Goal: Task Accomplishment & Management: Manage account settings

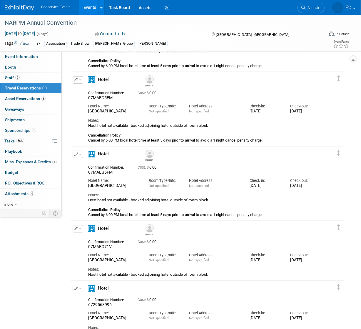
click at [89, 9] on link "Events" at bounding box center [89, 7] width 21 height 15
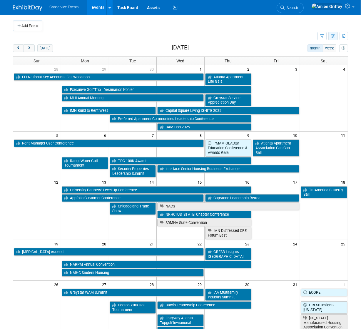
click at [331, 37] on button "button" at bounding box center [333, 36] width 9 height 9
click at [307, 54] on link "List View" at bounding box center [308, 56] width 49 height 8
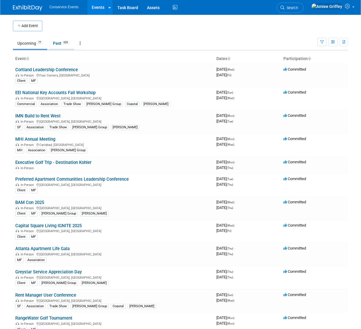
click at [64, 43] on span "620" at bounding box center [66, 42] width 8 height 4
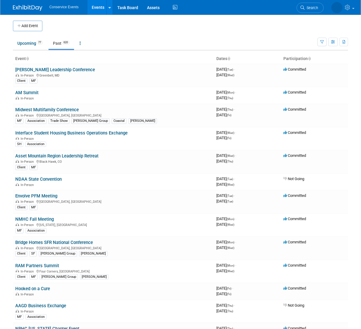
scroll to position [1482, 0]
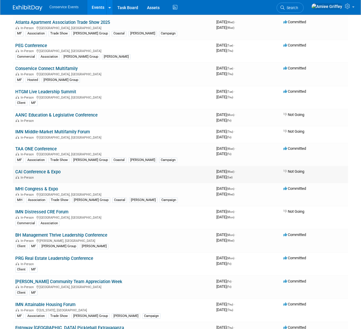
click at [45, 169] on link "CAI Conference & Expo" at bounding box center [37, 171] width 45 height 5
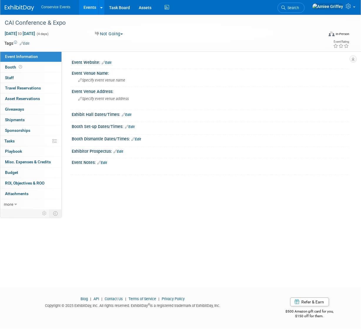
click at [91, 8] on link "Events" at bounding box center [89, 7] width 21 height 15
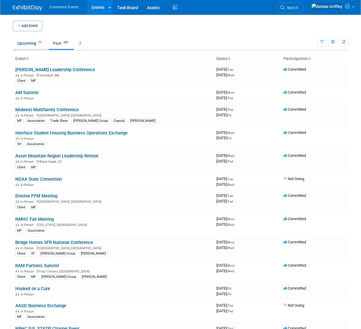
click at [29, 42] on link "Upcoming 77" at bounding box center [30, 43] width 34 height 11
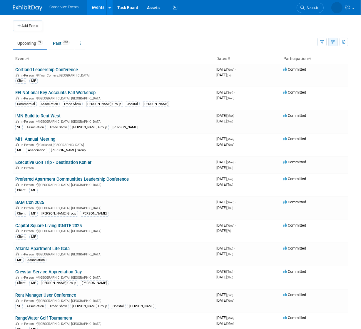
click at [334, 43] on icon "button" at bounding box center [333, 42] width 4 height 4
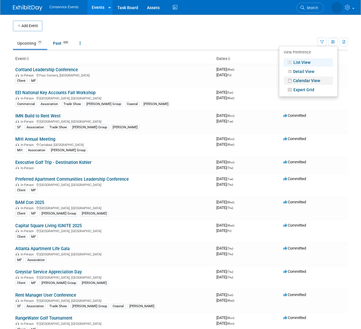
click at [316, 80] on link "Calendar View" at bounding box center [308, 80] width 49 height 8
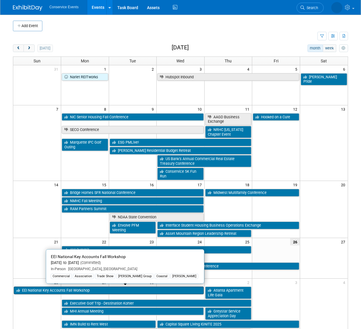
click at [31, 290] on link "EEI National Key Accounts Fall Workshop" at bounding box center [109, 290] width 190 height 8
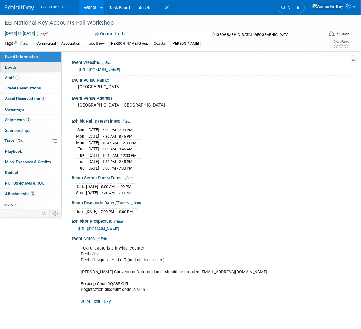
click at [18, 65] on span "Booth" at bounding box center [14, 67] width 18 height 5
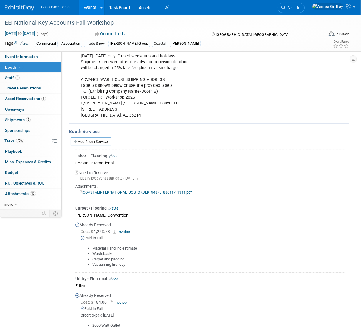
scroll to position [221, 0]
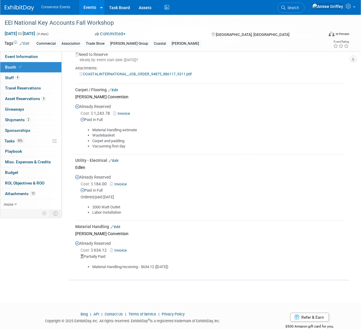
click at [118, 160] on link "Edit" at bounding box center [114, 161] width 10 height 4
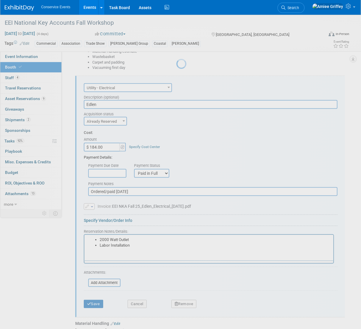
scroll to position [307, 0]
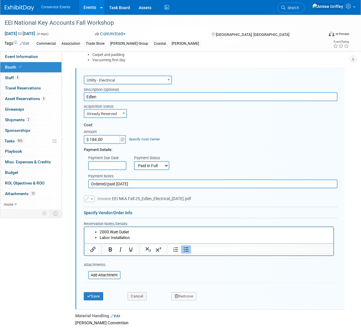
click at [105, 138] on input "$ 184.00" at bounding box center [102, 139] width 37 height 9
type input "$ 299.75"
click at [136, 239] on li "Labor Installation" at bounding box center [214, 238] width 231 height 6
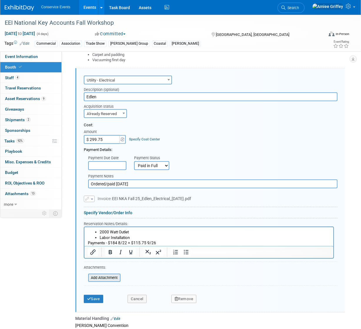
click at [103, 276] on input "file" at bounding box center [85, 277] width 70 height 7
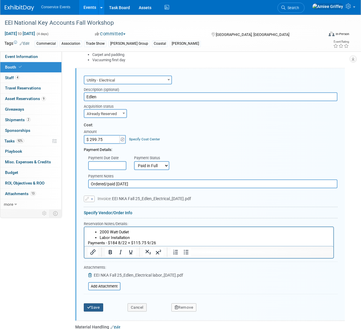
click at [94, 305] on button "Save" at bounding box center [93, 307] width 19 height 8
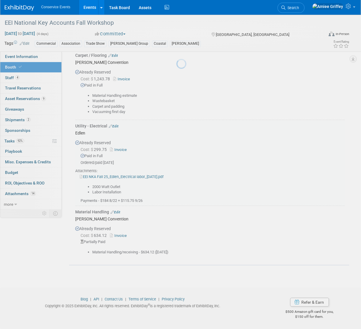
scroll to position [253, 0]
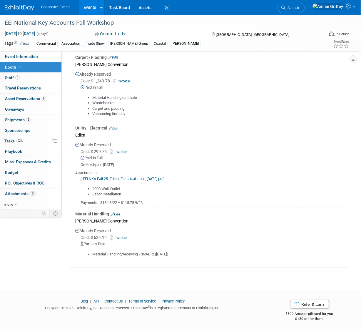
click at [89, 7] on link "Events" at bounding box center [89, 7] width 21 height 15
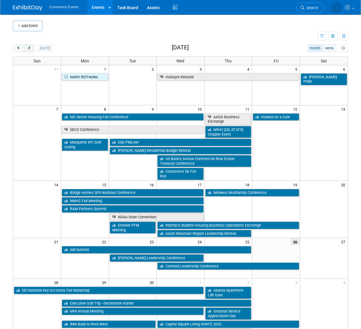
click at [33, 49] on button "next" at bounding box center [29, 48] width 11 height 8
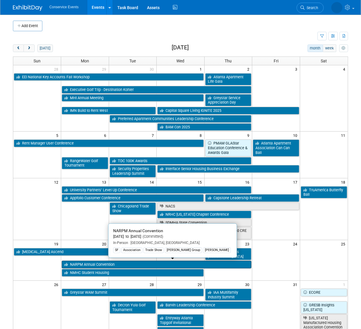
click at [83, 262] on link "NARPM Annual Convention" at bounding box center [157, 265] width 190 height 8
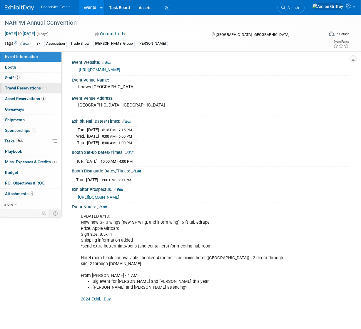
click at [28, 87] on span "Travel Reservations 5" at bounding box center [26, 88] width 42 height 5
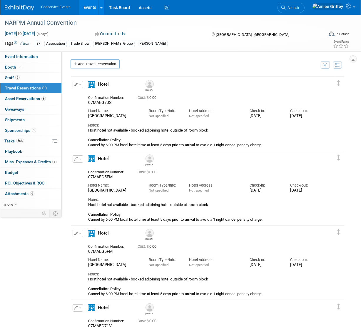
click at [79, 160] on button "button" at bounding box center [78, 158] width 11 height 7
click at [89, 170] on button "Edit Reservation" at bounding box center [98, 169] width 50 height 9
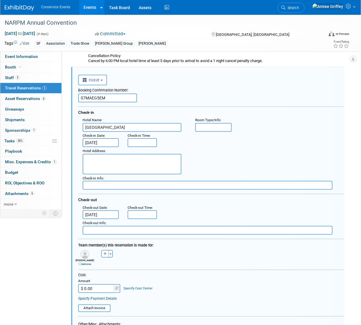
click at [98, 144] on body "Conservice Events Events Add Event Bulk Upload Events Shareable Event Boards Re…" at bounding box center [180, 78] width 361 height 325
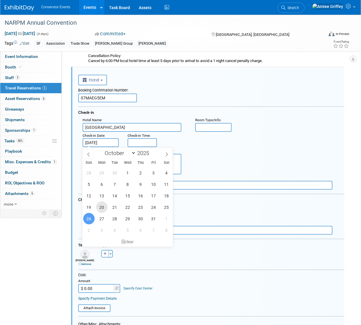
click at [101, 209] on span "20" at bounding box center [101, 206] width 11 height 11
type input "[DATE]"
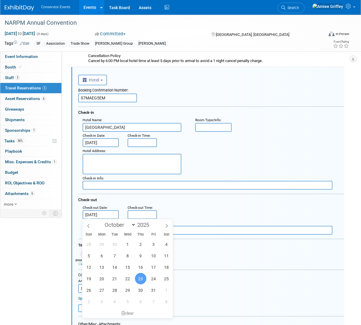
click at [96, 212] on input "[DATE]" at bounding box center [101, 214] width 36 height 9
click at [90, 291] on span "26" at bounding box center [88, 289] width 11 height 11
type input "[DATE]"
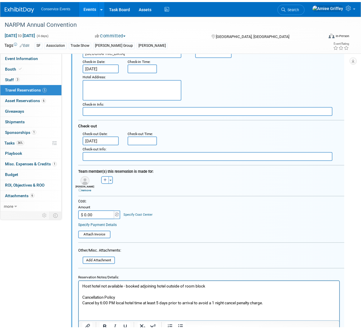
scroll to position [204, 0]
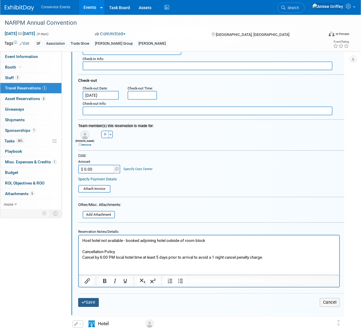
click at [94, 304] on button "Save" at bounding box center [88, 302] width 21 height 9
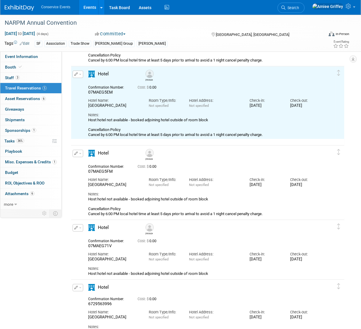
scroll to position [84, 0]
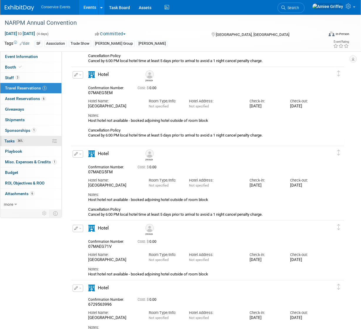
click at [26, 142] on link "36% Tasks 36%" at bounding box center [30, 141] width 61 height 10
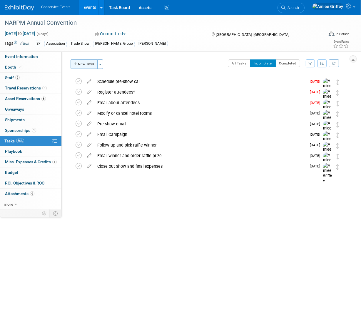
click at [90, 64] on button "New Task" at bounding box center [84, 63] width 27 height 9
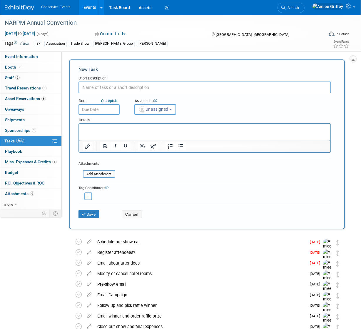
click at [126, 89] on input "text" at bounding box center [205, 87] width 253 height 12
type input "Update [PERSON_NAME] hotel reservation"
click at [121, 129] on p "Rich Text Area. Press ALT-0 for help." at bounding box center [204, 129] width 245 height 6
click at [89, 109] on input "text" at bounding box center [99, 109] width 41 height 11
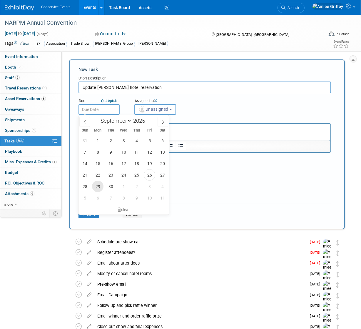
click at [96, 187] on span "29" at bounding box center [97, 186] width 11 height 11
type input "[DATE]"
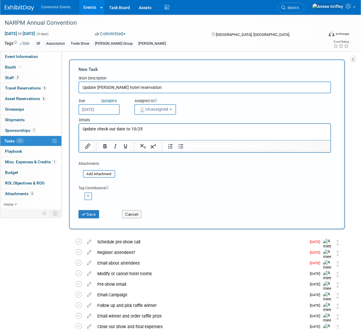
click at [153, 112] on button "Unassigned" at bounding box center [155, 109] width 42 height 11
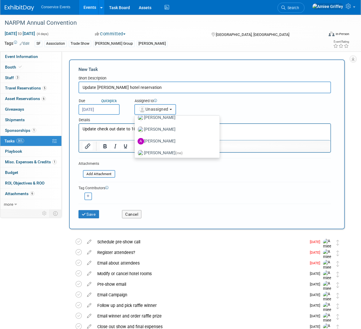
scroll to position [40, 0]
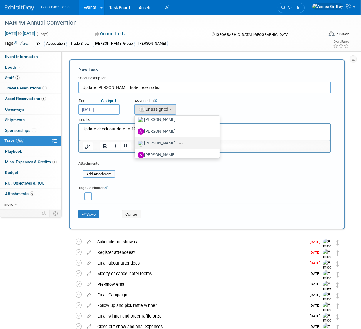
click at [160, 140] on label "[PERSON_NAME] (me)" at bounding box center [176, 143] width 76 height 9
click at [136, 141] on input "[PERSON_NAME] (me)" at bounding box center [134, 143] width 4 height 4
select select "28722387-35c6-4557-bb24-edeacb20f2e1"
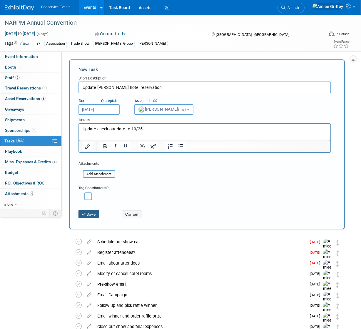
click at [86, 214] on button "Save" at bounding box center [89, 214] width 21 height 8
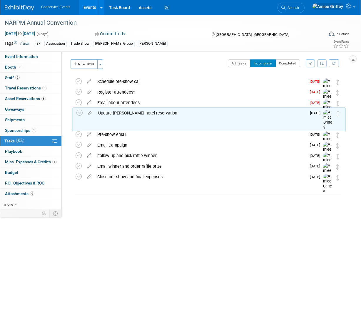
drag, startPoint x: 339, startPoint y: 83, endPoint x: 340, endPoint y: 114, distance: 31.2
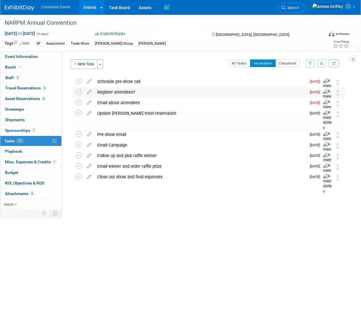
click at [131, 92] on div "Register attendees?" at bounding box center [200, 92] width 212 height 10
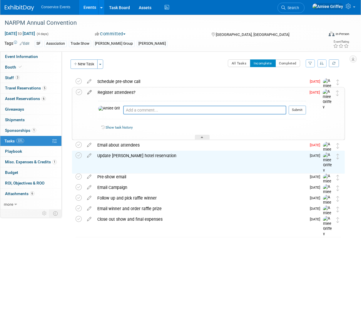
click at [90, 92] on icon at bounding box center [89, 90] width 10 height 7
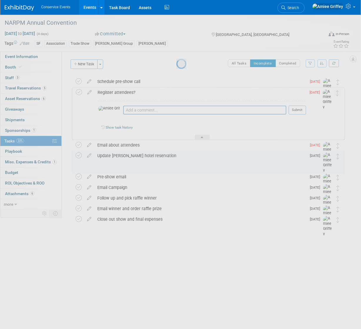
select select "8"
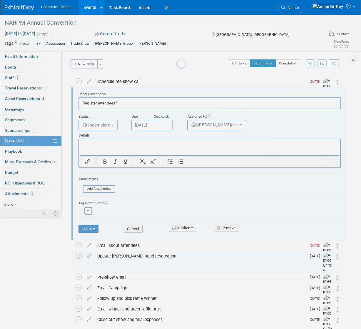
scroll to position [1, 0]
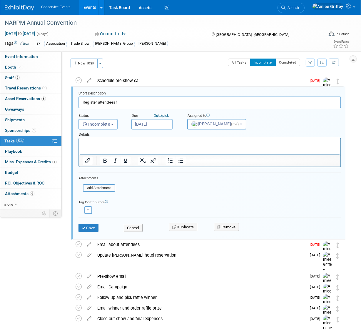
click at [163, 122] on input "[DATE]" at bounding box center [151, 124] width 41 height 11
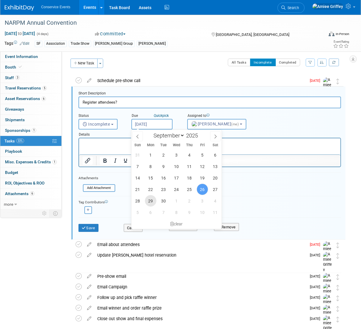
click at [153, 203] on span "29" at bounding box center [150, 200] width 11 height 11
type input "[DATE]"
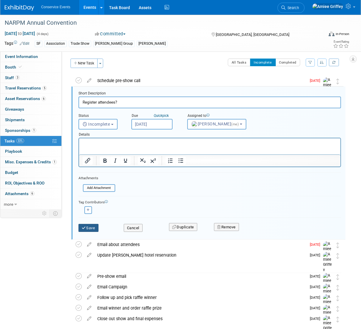
click at [94, 227] on button "Save" at bounding box center [89, 228] width 20 height 8
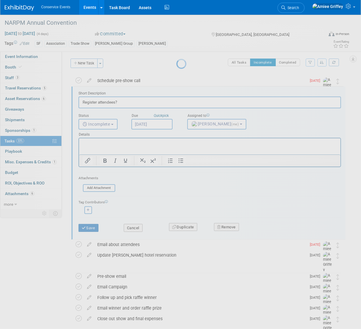
scroll to position [0, 0]
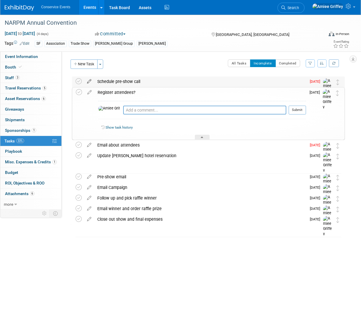
click at [91, 81] on icon at bounding box center [89, 79] width 10 height 7
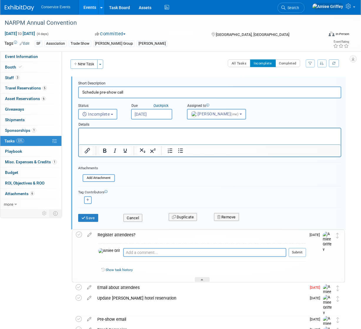
click at [146, 113] on input "[DATE]" at bounding box center [151, 114] width 41 height 11
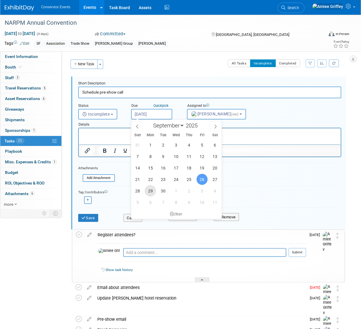
click at [148, 192] on span "29" at bounding box center [150, 190] width 11 height 11
type input "[DATE]"
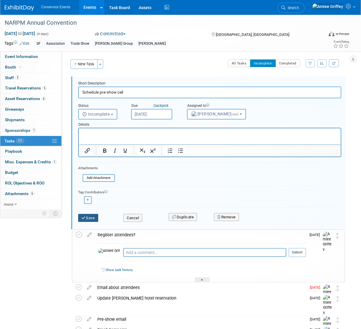
click at [89, 216] on button "Save" at bounding box center [88, 218] width 20 height 8
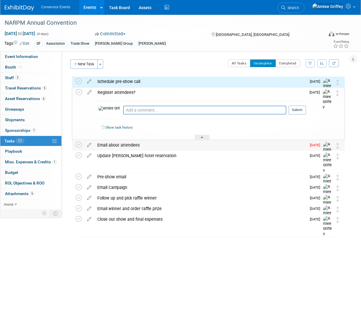
click at [108, 145] on div "Email about attendees" at bounding box center [200, 145] width 212 height 10
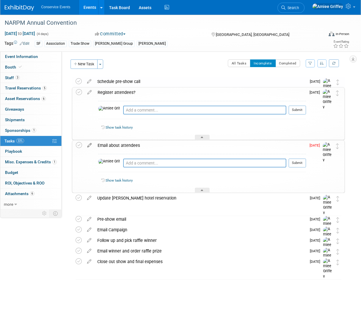
click at [91, 144] on icon at bounding box center [89, 143] width 10 height 7
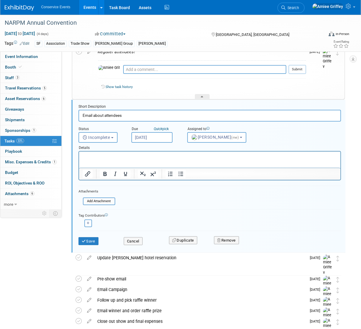
scroll to position [54, 0]
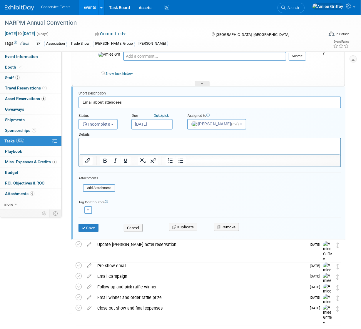
click at [148, 124] on input "[DATE]" at bounding box center [151, 124] width 41 height 11
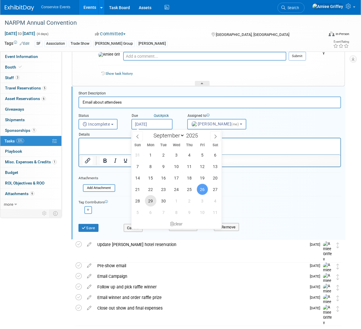
click at [149, 204] on span "29" at bounding box center [150, 200] width 11 height 11
type input "[DATE]"
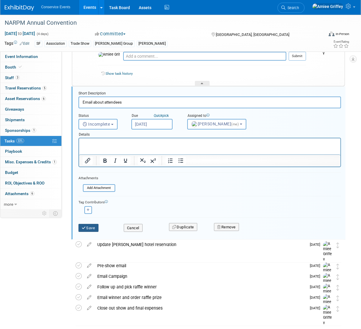
click at [95, 230] on button "Save" at bounding box center [89, 228] width 20 height 8
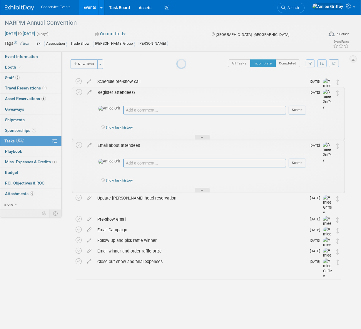
scroll to position [0, 0]
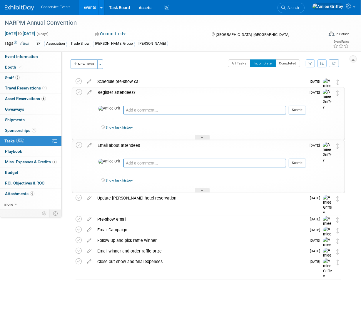
click at [126, 144] on div "Email about attendees" at bounding box center [200, 145] width 211 height 10
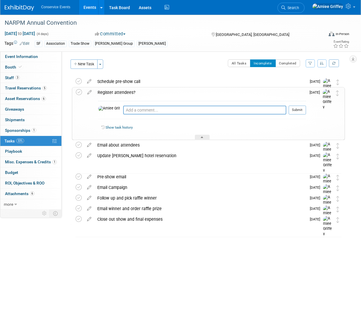
click at [135, 92] on div "Register attendees?" at bounding box center [200, 92] width 211 height 10
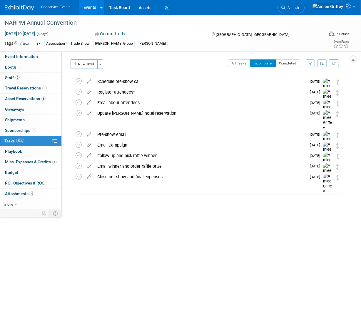
click at [122, 113] on div "Update [PERSON_NAME] hotel reservation" at bounding box center [200, 113] width 212 height 10
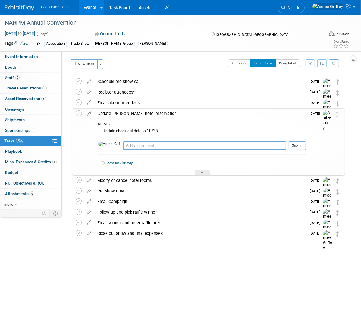
click at [121, 112] on div "Update [PERSON_NAME] hotel reservation" at bounding box center [200, 114] width 211 height 10
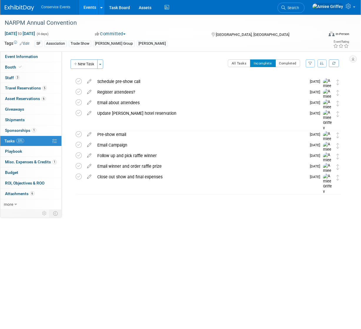
click at [88, 9] on link "Events" at bounding box center [89, 7] width 21 height 15
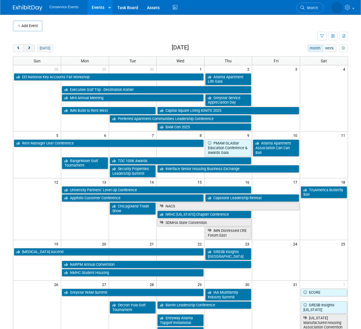
click at [32, 47] on button "next" at bounding box center [29, 48] width 11 height 8
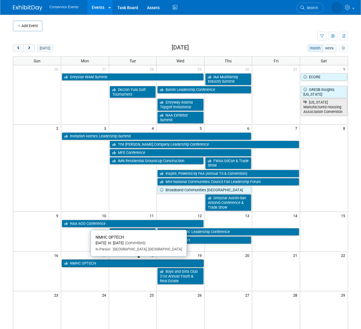
click at [78, 261] on link "NMHC OPTECH" at bounding box center [133, 263] width 142 height 8
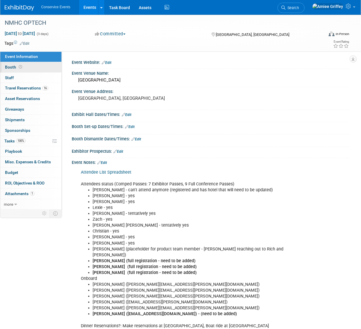
click at [23, 67] on link "Booth" at bounding box center [30, 67] width 61 height 10
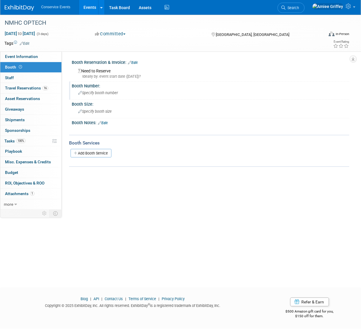
click at [92, 94] on span "Specify booth number" at bounding box center [98, 93] width 40 height 4
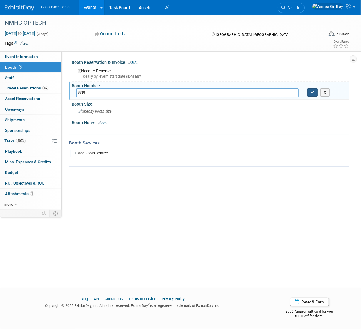
type input "509"
click at [310, 90] on button "button" at bounding box center [313, 92] width 11 height 8
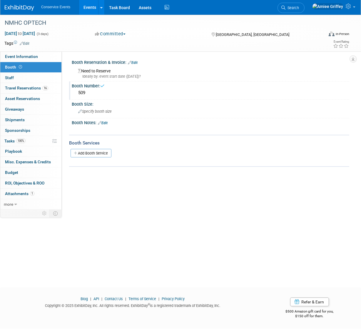
click at [97, 71] on div "Need to Reserve Ideally by: event start date (Mon. Nov 17, 2025)?" at bounding box center [210, 72] width 269 height 13
click at [135, 63] on link "Edit" at bounding box center [133, 63] width 10 height 4
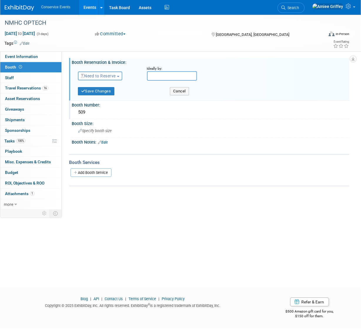
click at [112, 78] on button "Need to Reserve" at bounding box center [100, 75] width 44 height 9
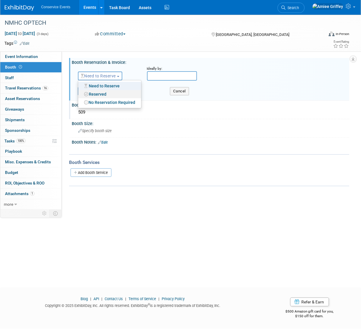
click at [104, 93] on link "Reserved" at bounding box center [109, 94] width 63 height 8
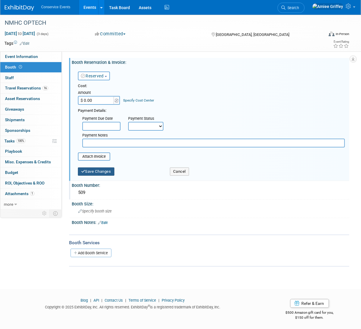
click at [101, 171] on button "Save Changes" at bounding box center [96, 171] width 36 height 8
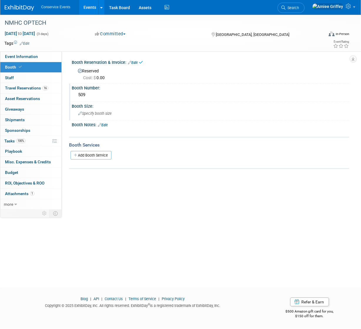
click at [91, 111] on span "Specify booth size" at bounding box center [95, 113] width 34 height 4
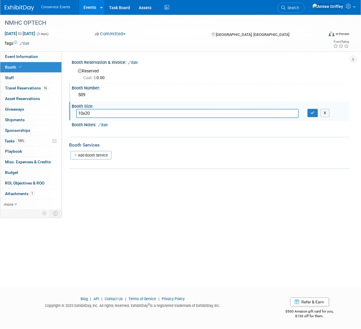
type input "10x20"
click at [317, 107] on div "Booth Size:" at bounding box center [211, 105] width 278 height 7
click at [314, 112] on icon "button" at bounding box center [313, 113] width 4 height 4
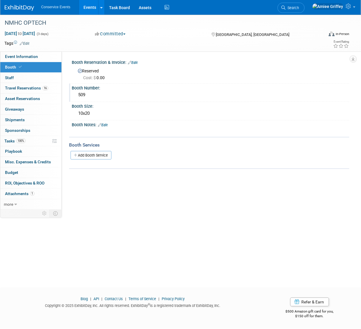
click at [104, 125] on link "Edit" at bounding box center [103, 125] width 10 height 4
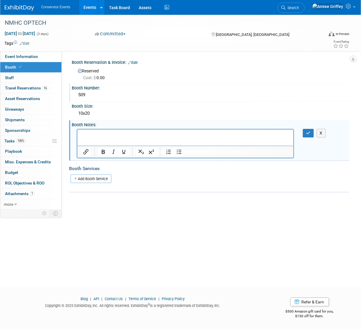
click at [93, 131] on p "Rich Text Area. Press ALT-0 for help." at bounding box center [185, 134] width 209 height 6
click at [310, 133] on icon "button" at bounding box center [308, 133] width 4 height 4
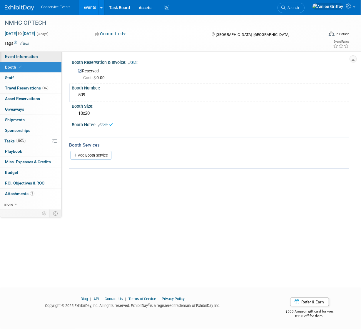
click at [34, 58] on span "Event Information" at bounding box center [21, 56] width 33 height 5
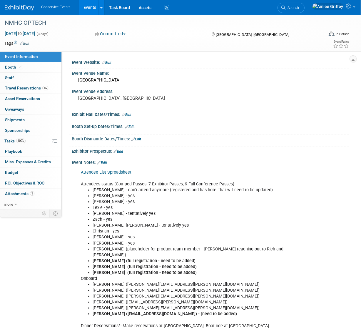
scroll to position [1, 0]
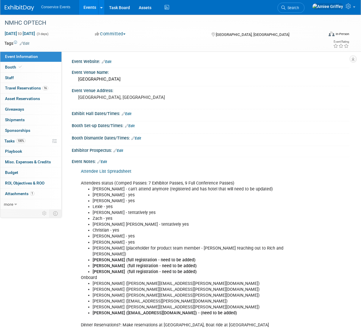
click at [106, 160] on link "Edit" at bounding box center [102, 162] width 10 height 4
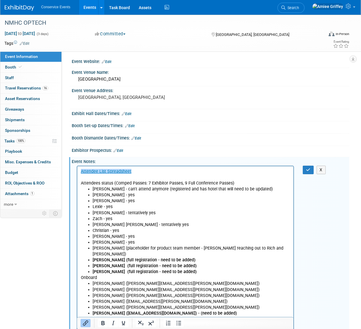
scroll to position [0, 0]
click at [150, 169] on p "﻿Attendee List Spreadsheet Attendees status (Comped Passes: 7 Exhibitor Passes,…" at bounding box center [185, 177] width 209 height 18
click at [148, 169] on p "Attendee List Spreadsheet﻿ Attendees status (Comped Passes: 7 Exhibitor Passes,…" at bounding box center [185, 177] width 209 height 18
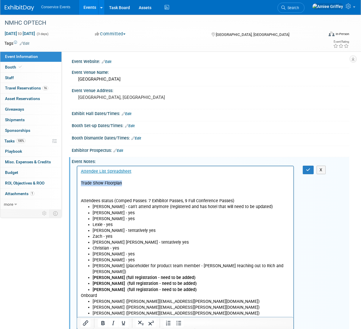
drag, startPoint x: 125, startPoint y: 184, endPoint x: 76, endPoint y: 183, distance: 48.2
click at [77, 183] on html "Attendee List Spreadsheet Trade Show Floorplan Attendees status (Comped Passes:…" at bounding box center [185, 255] width 216 height 179
click at [82, 323] on icon "Insert/edit link" at bounding box center [85, 322] width 7 height 7
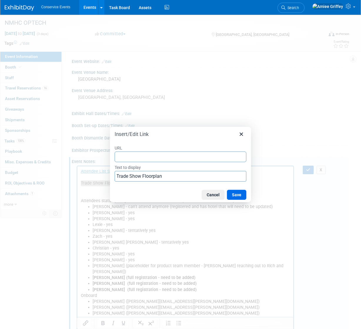
click at [134, 159] on input "URL" at bounding box center [181, 156] width 132 height 11
type input "https://urldefense.com/v3/__https://exhibit-reg.bravuratechnologies.com/exh-fps…"
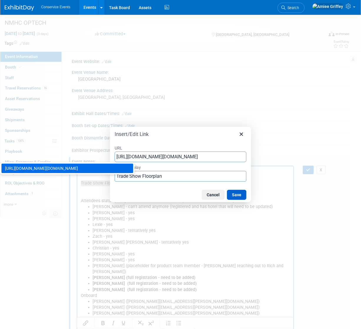
click at [233, 196] on button "Save" at bounding box center [236, 195] width 19 height 10
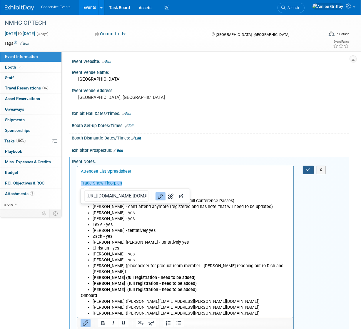
click at [305, 167] on button "button" at bounding box center [308, 170] width 11 height 9
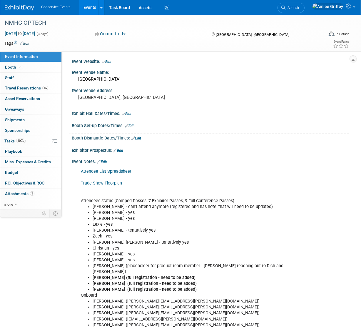
click at [123, 149] on link "Edit" at bounding box center [119, 151] width 10 height 4
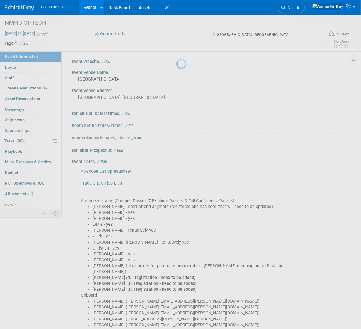
click at [176, 149] on div at bounding box center [180, 164] width 8 height 329
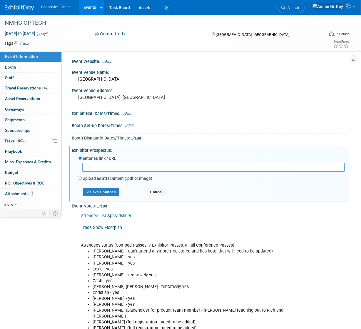
click at [109, 170] on input "text" at bounding box center [213, 167] width 263 height 9
type input "https://urldefense.com/v3/__https://exhibit-reg.bravuratechnologies.com/exh-wel…"
click at [102, 192] on button "Save Changes" at bounding box center [101, 192] width 36 height 8
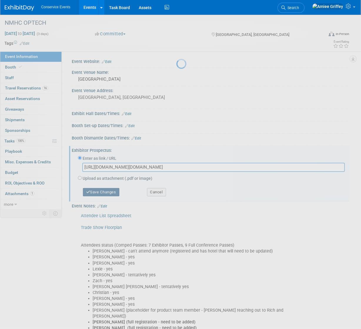
scroll to position [0, 0]
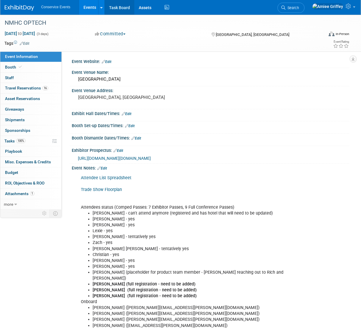
click at [115, 9] on link "Task Board" at bounding box center [120, 7] width 30 height 15
